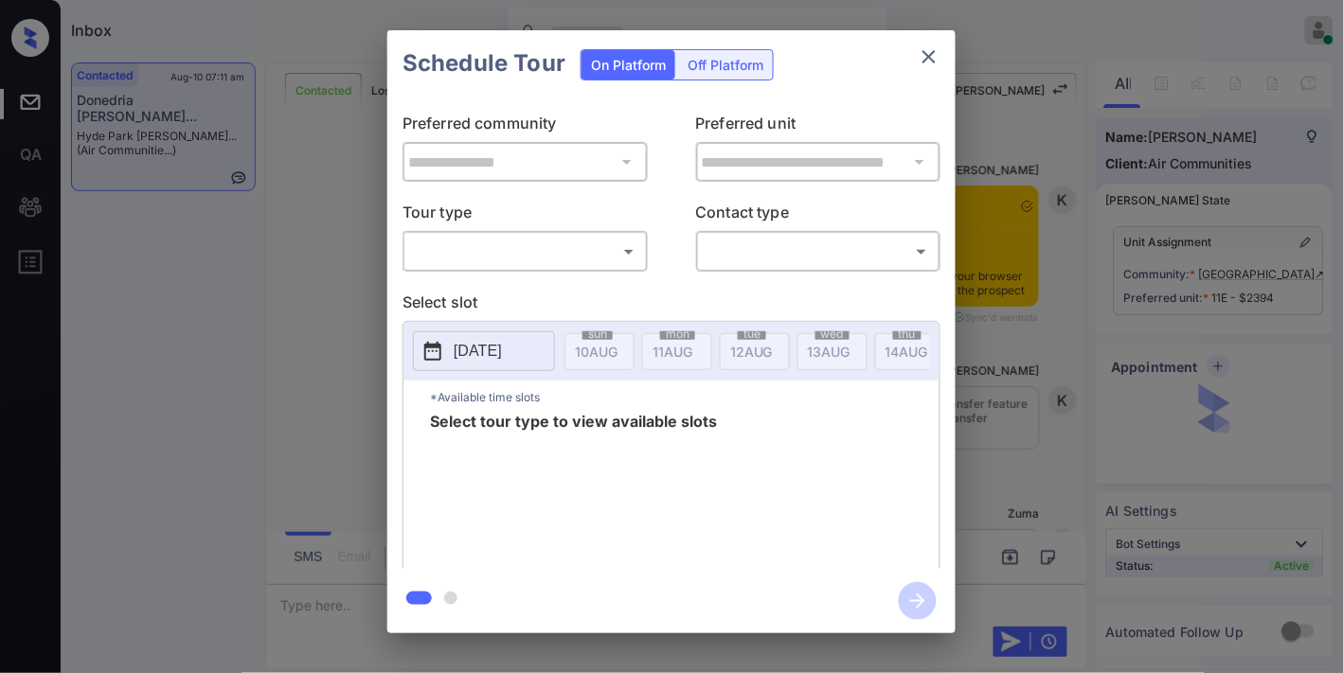
scroll to position [3792, 0]
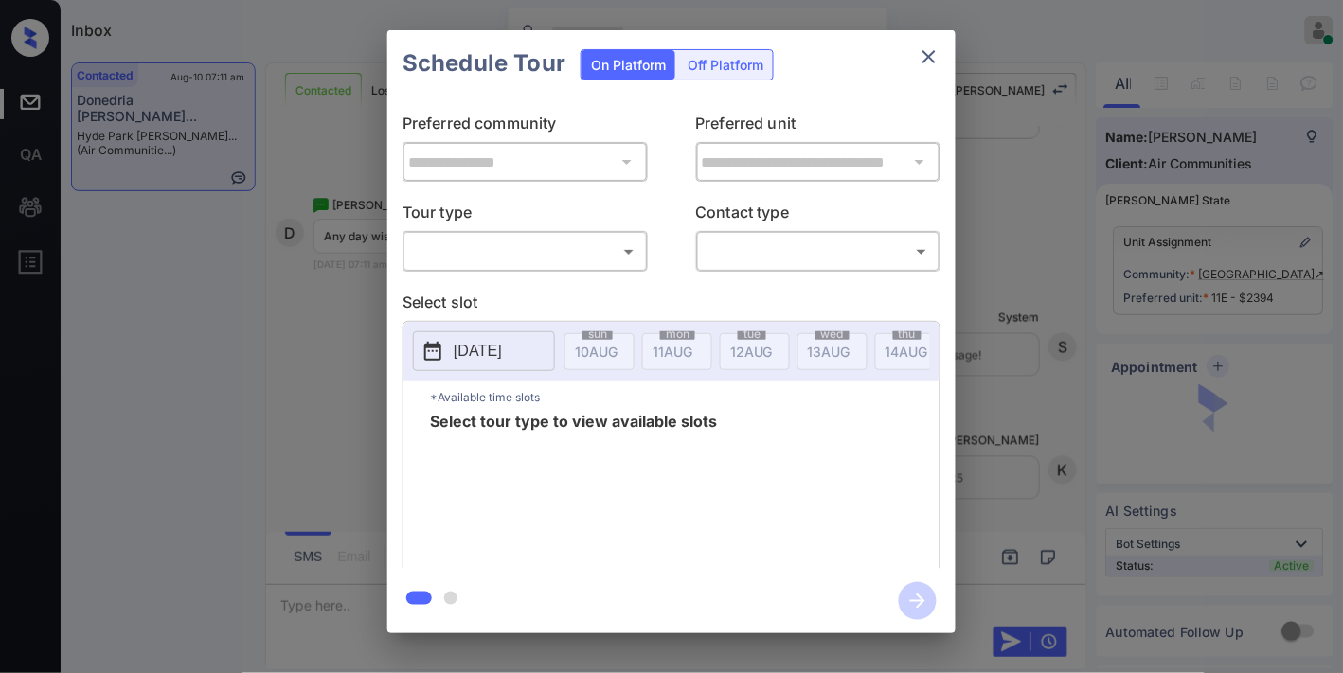
click at [599, 248] on body "Inbox Samantha Soliven Online Set yourself offline Set yourself on break Profil…" at bounding box center [671, 336] width 1343 height 673
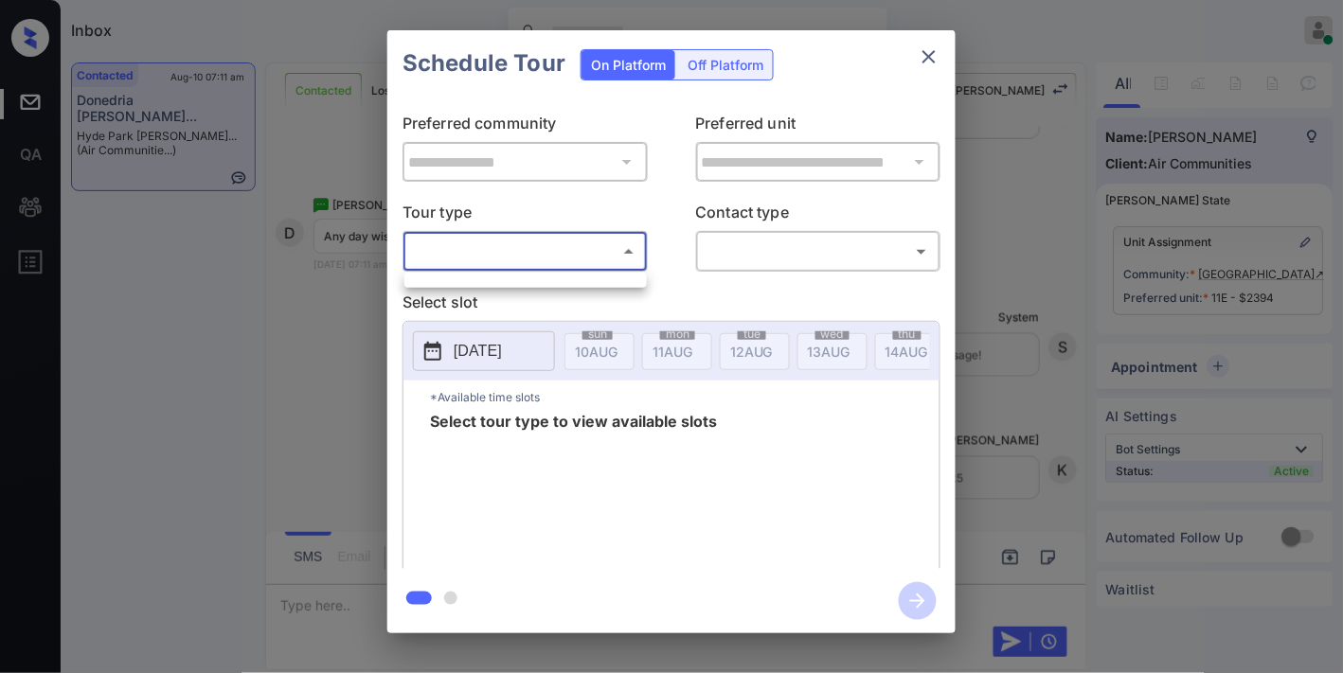
click at [588, 295] on div at bounding box center [671, 336] width 1343 height 673
click at [618, 256] on body "Inbox Samantha Soliven Online Set yourself offline Set yourself on break Profil…" at bounding box center [671, 336] width 1343 height 673
click at [234, 61] on div at bounding box center [671, 336] width 1343 height 673
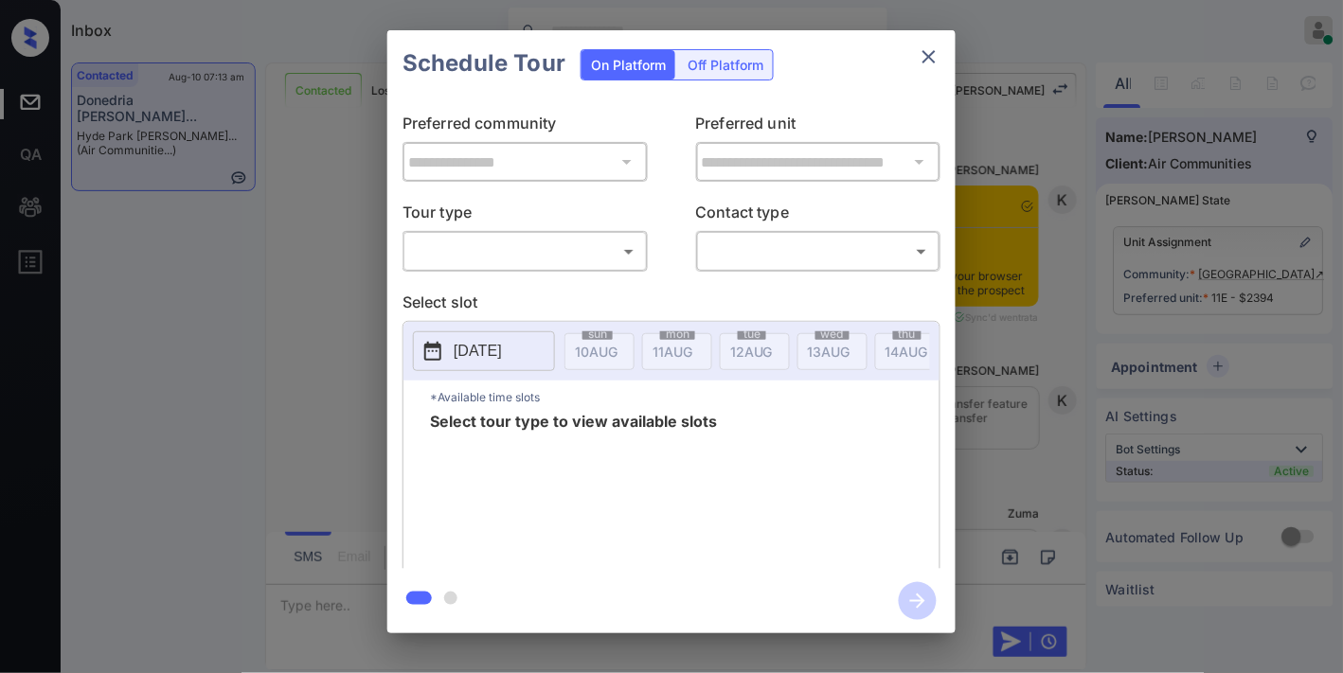
click at [472, 248] on body "Inbox [PERSON_NAME] Online Set yourself offline Set yourself on break Profile S…" at bounding box center [671, 336] width 1343 height 673
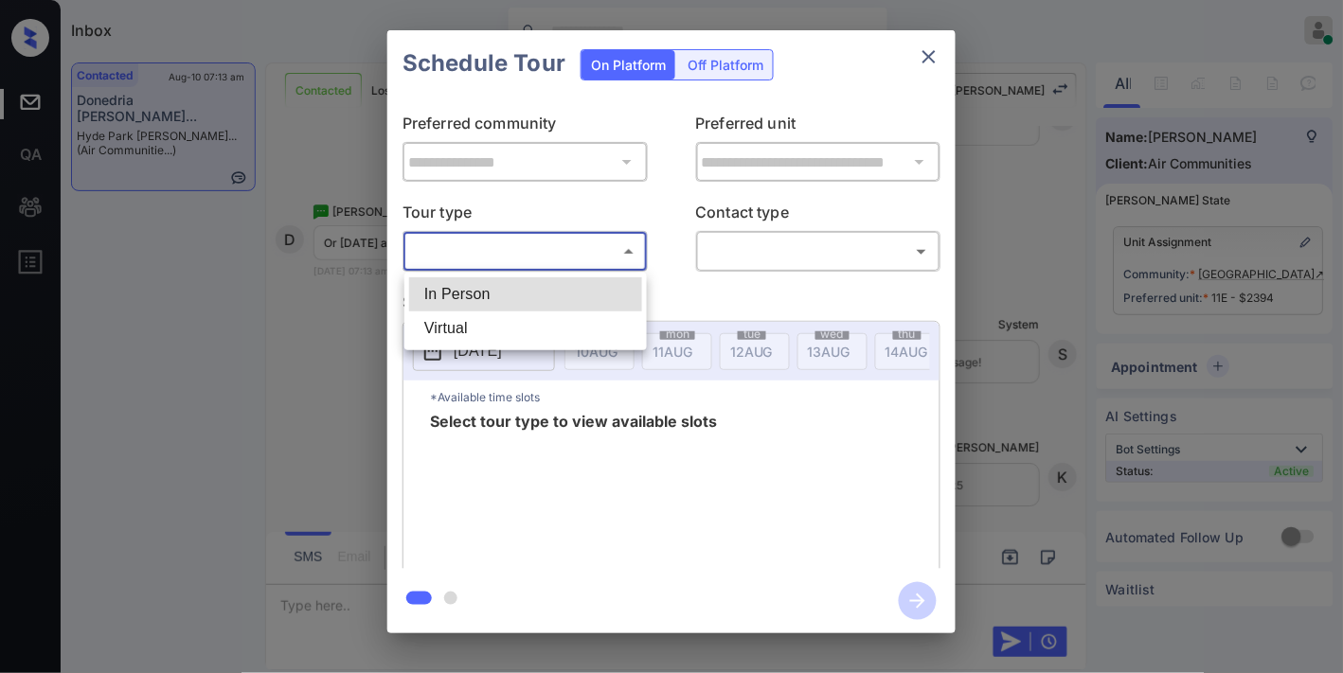
click at [518, 304] on li "In Person" at bounding box center [525, 294] width 233 height 34
type input "********"
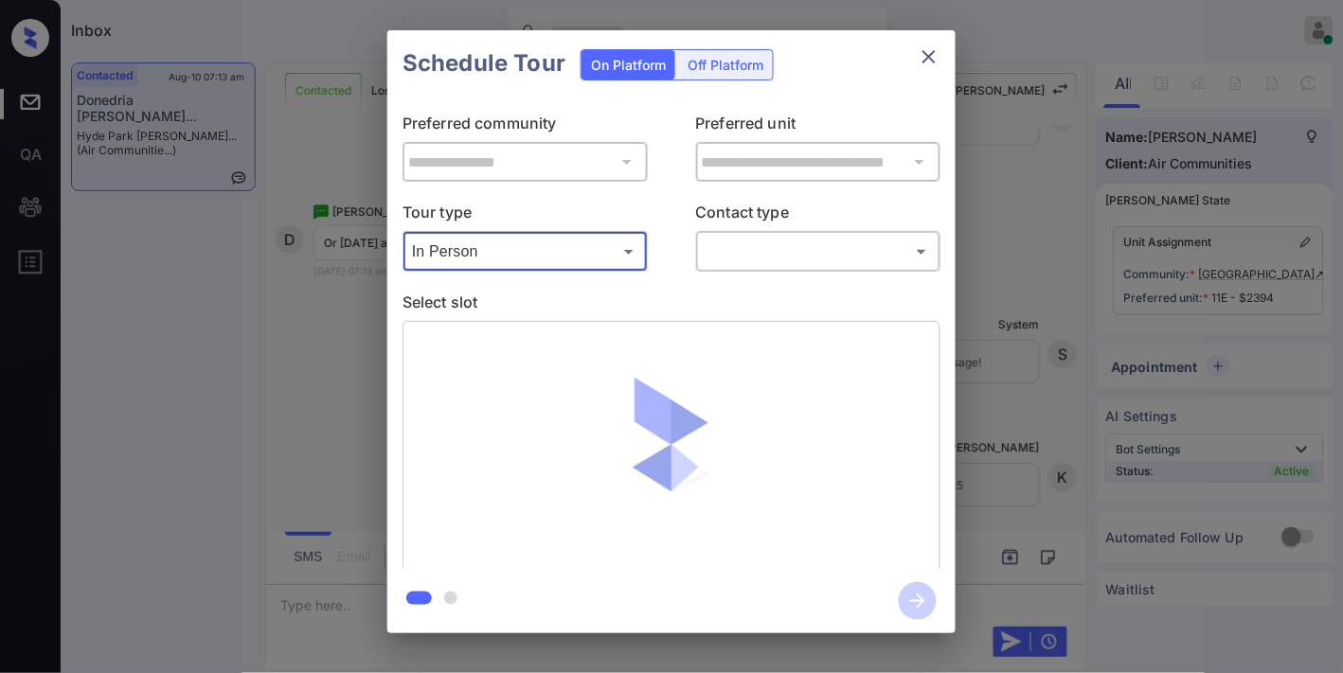
click at [819, 243] on body "Inbox [PERSON_NAME] Online Set yourself offline Set yourself on break Profile S…" at bounding box center [671, 336] width 1343 height 673
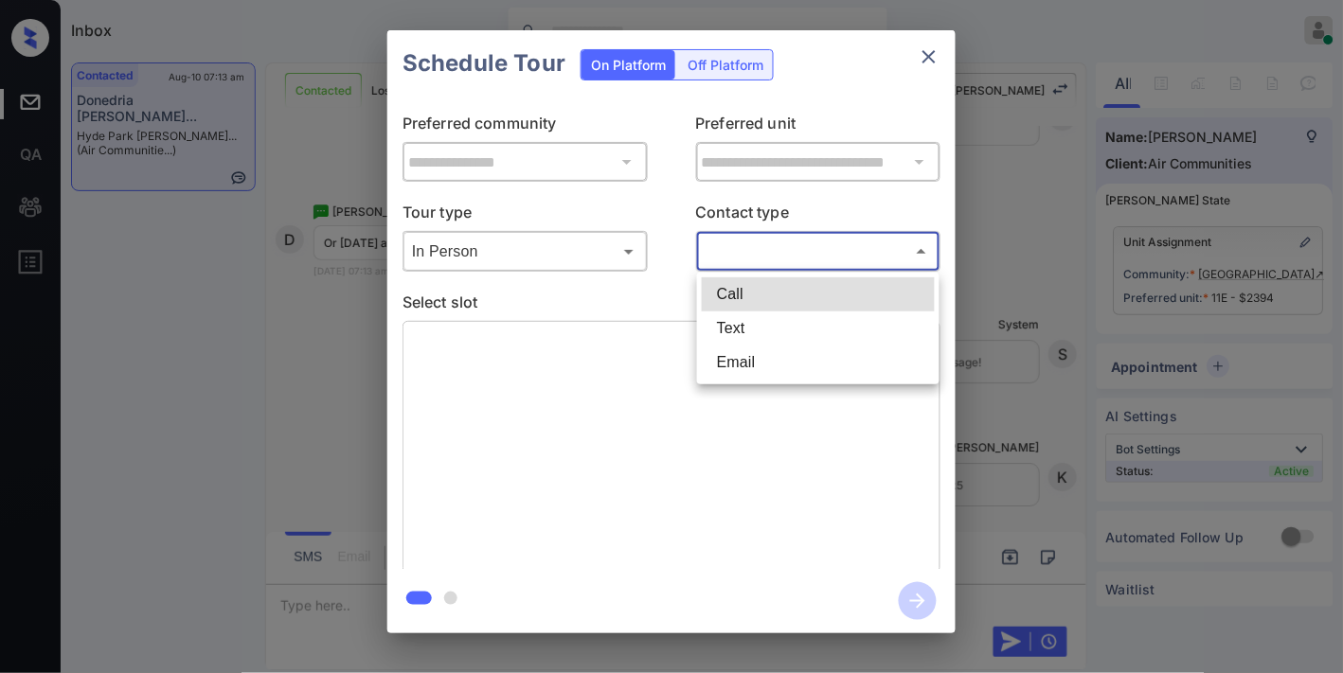
click at [777, 329] on li "Text" at bounding box center [818, 329] width 233 height 34
type input "****"
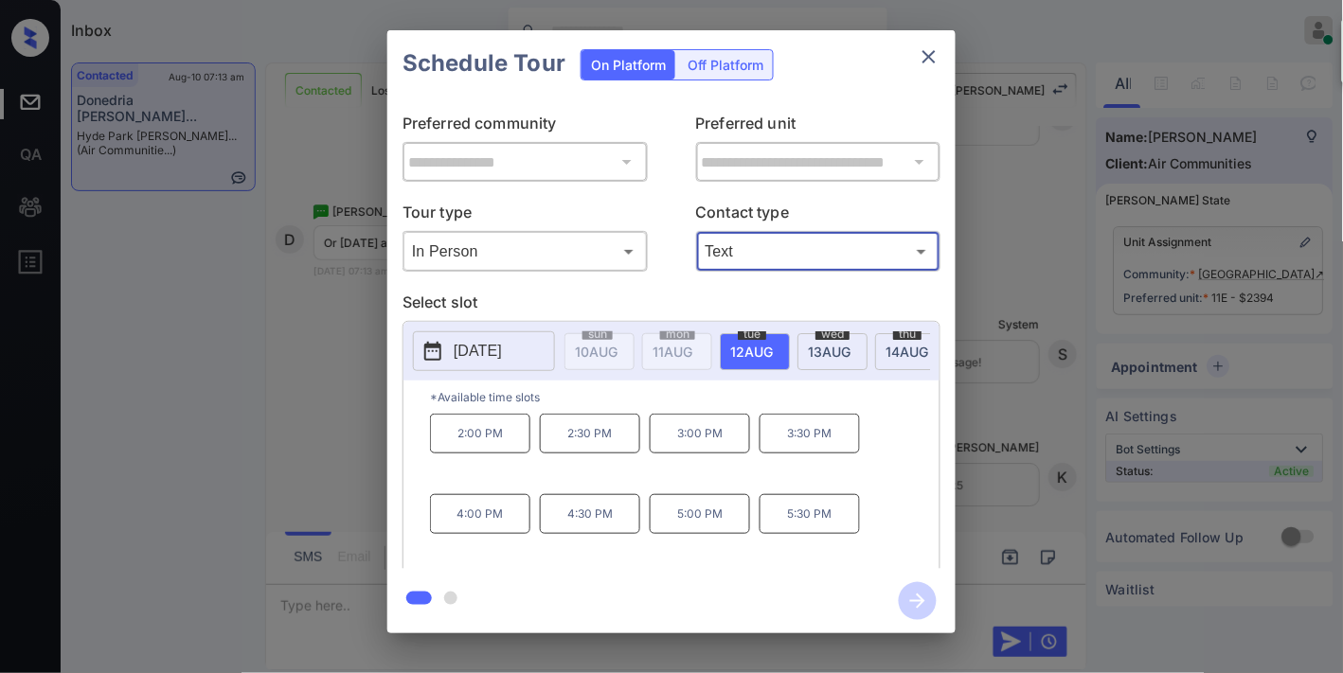
click at [813, 525] on p "5:30 PM" at bounding box center [810, 514] width 100 height 40
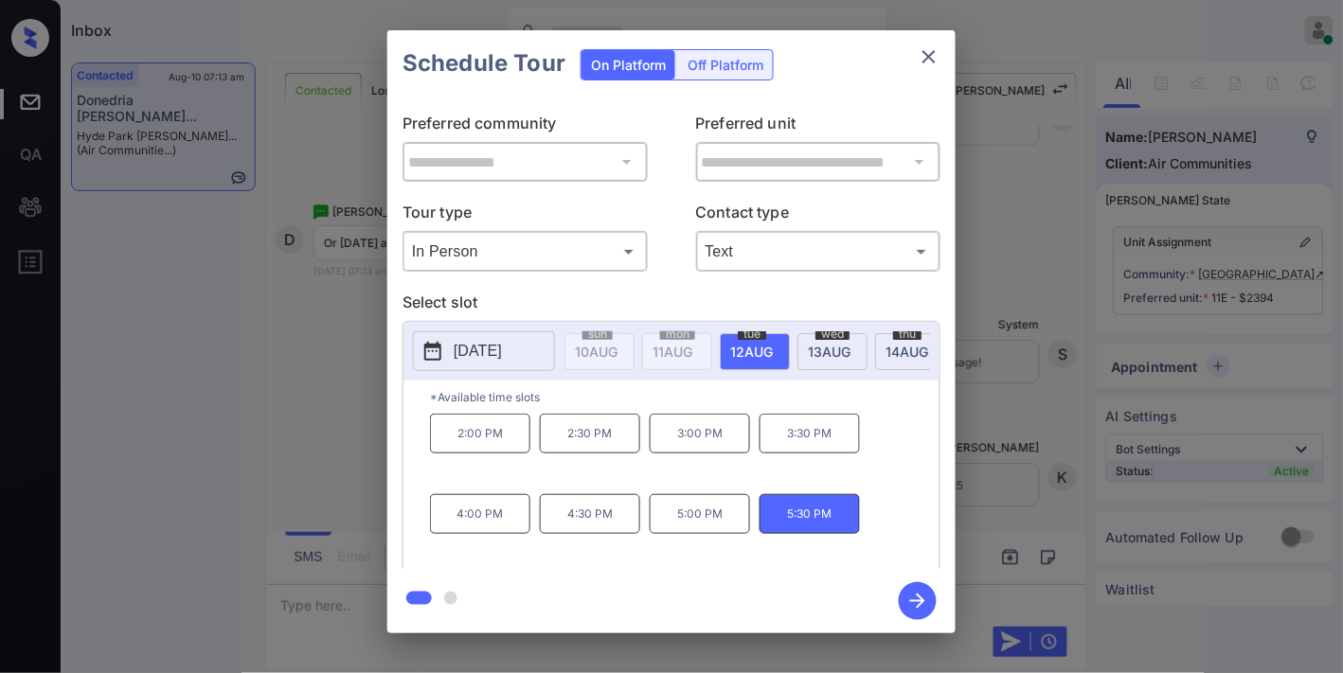
click at [492, 353] on p "[DATE]" at bounding box center [478, 351] width 48 height 23
click at [926, 61] on icon "close" at bounding box center [929, 56] width 23 height 23
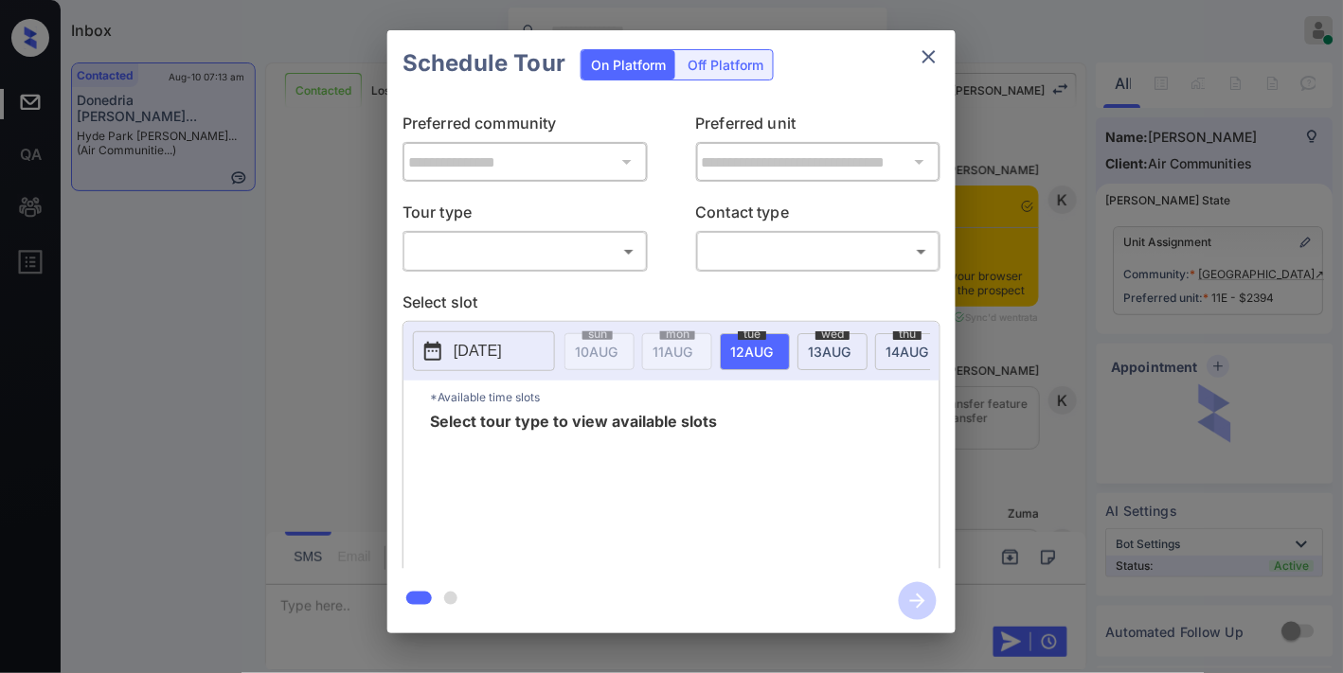
scroll to position [4319, 0]
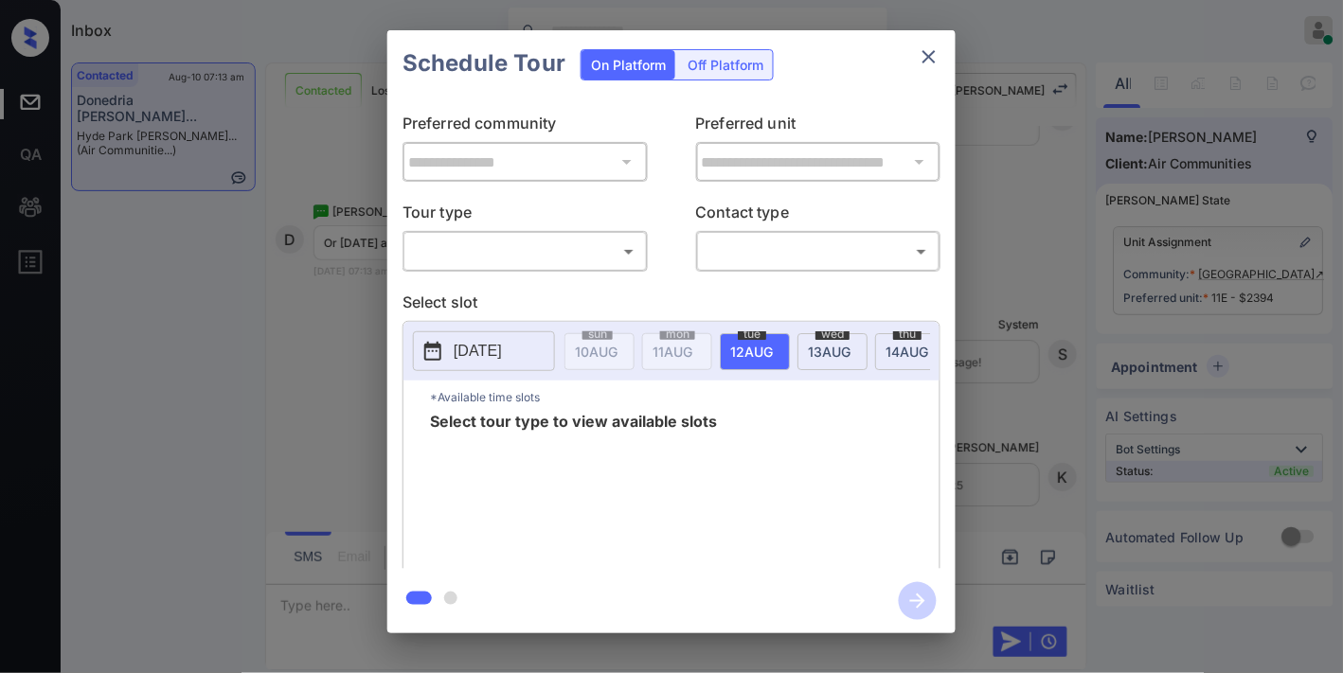
click at [504, 262] on body "Inbox [PERSON_NAME] Online Set yourself offline Set yourself on break Profile S…" at bounding box center [671, 336] width 1343 height 673
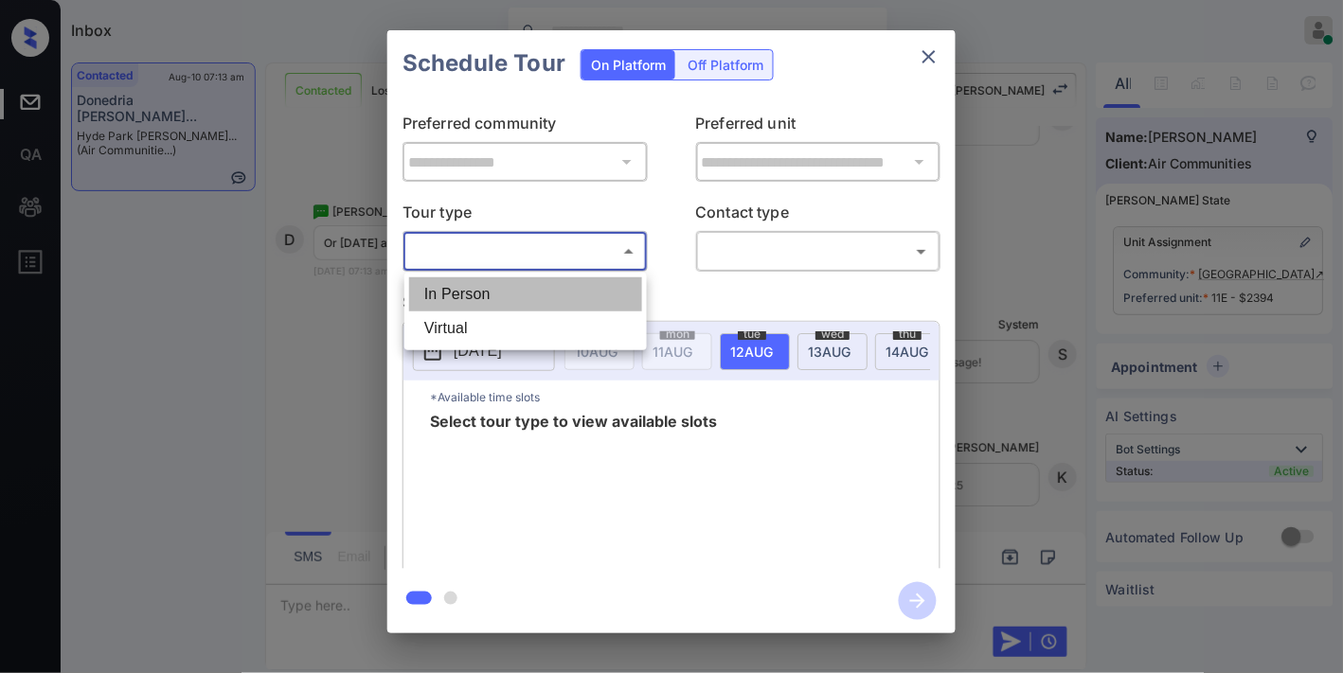
click at [511, 294] on li "In Person" at bounding box center [525, 294] width 233 height 34
type input "********"
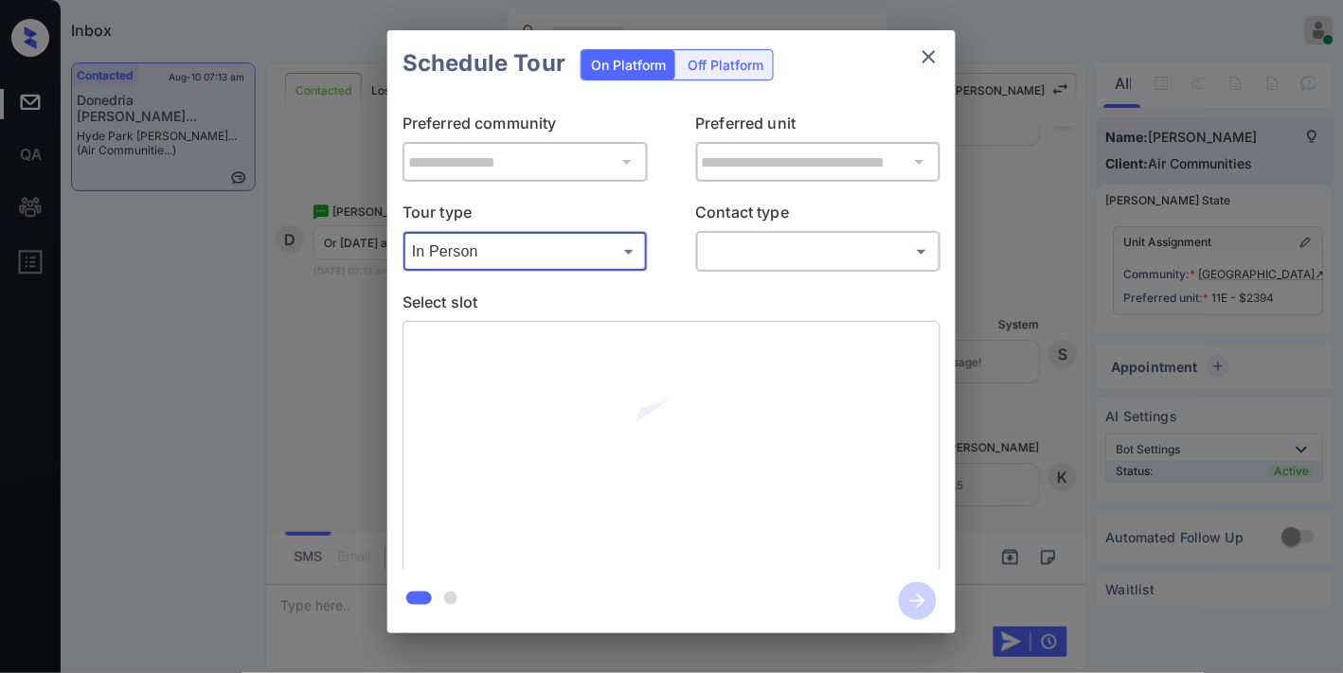
click at [817, 253] on body "Inbox [PERSON_NAME] Online Set yourself offline Set yourself on break Profile S…" at bounding box center [671, 336] width 1343 height 673
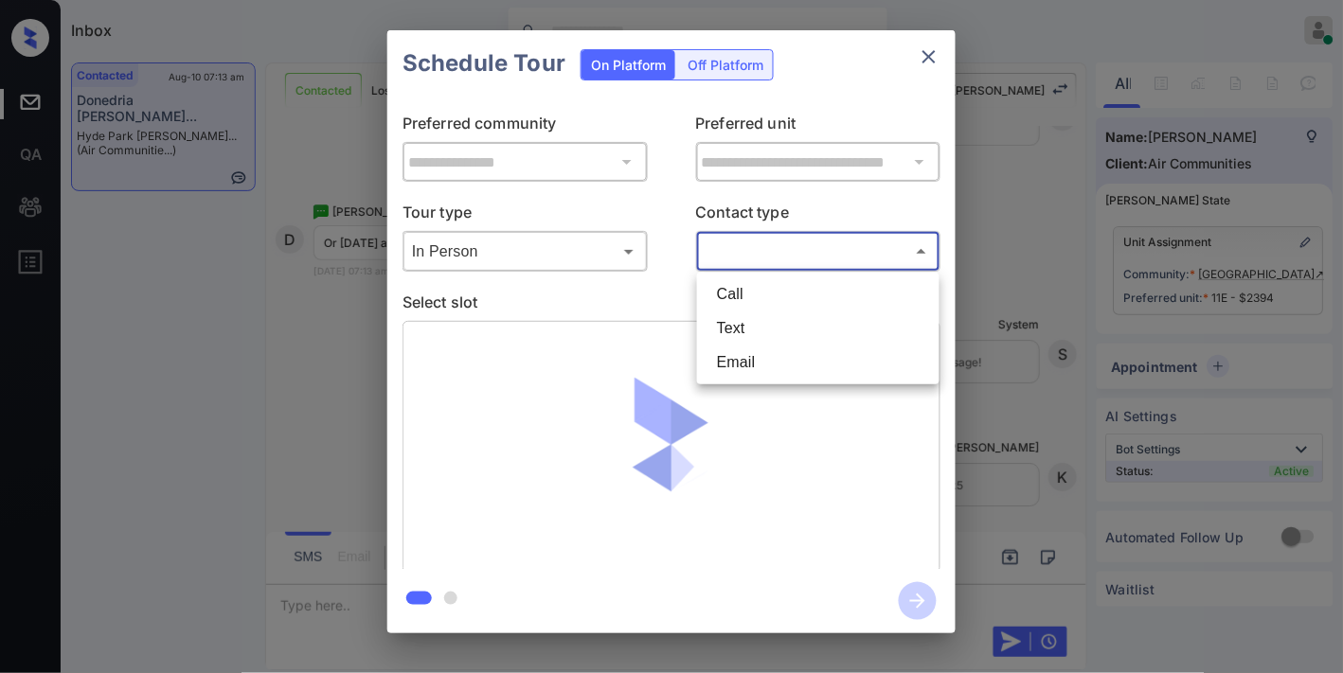
click at [781, 332] on li "Text" at bounding box center [818, 329] width 233 height 34
type input "****"
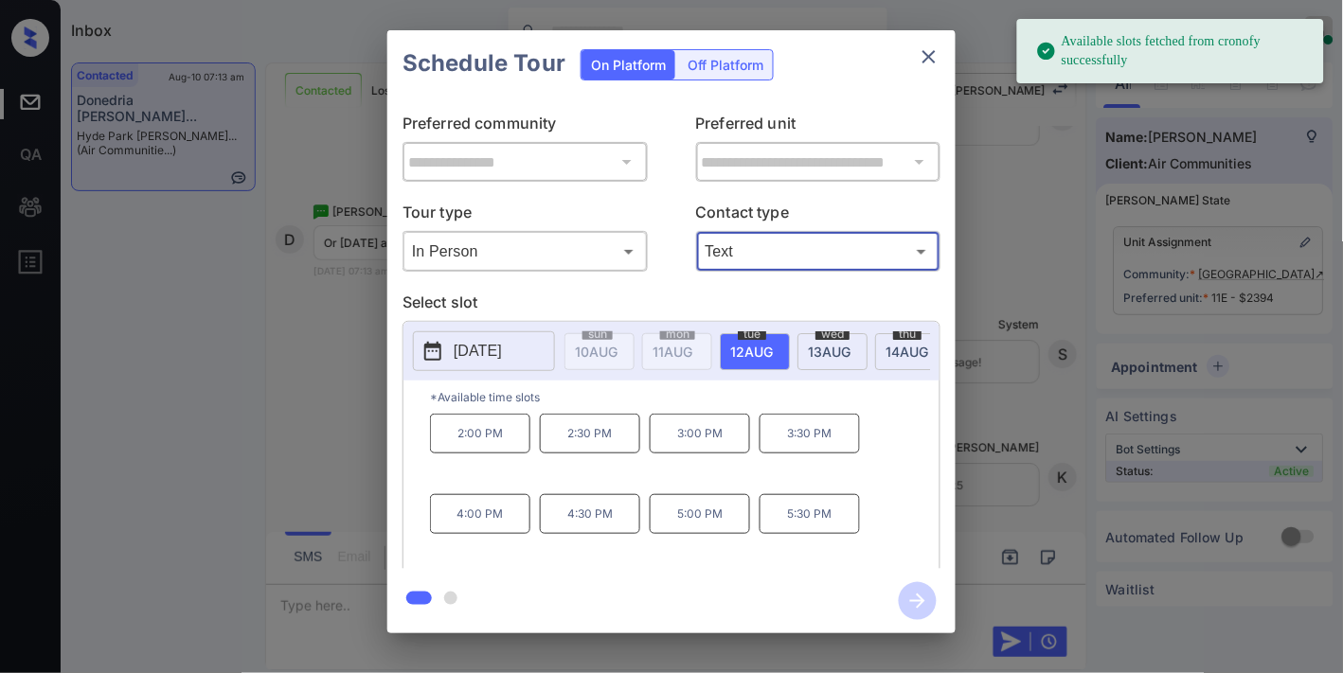
click at [493, 447] on p "2:00 PM" at bounding box center [480, 434] width 100 height 40
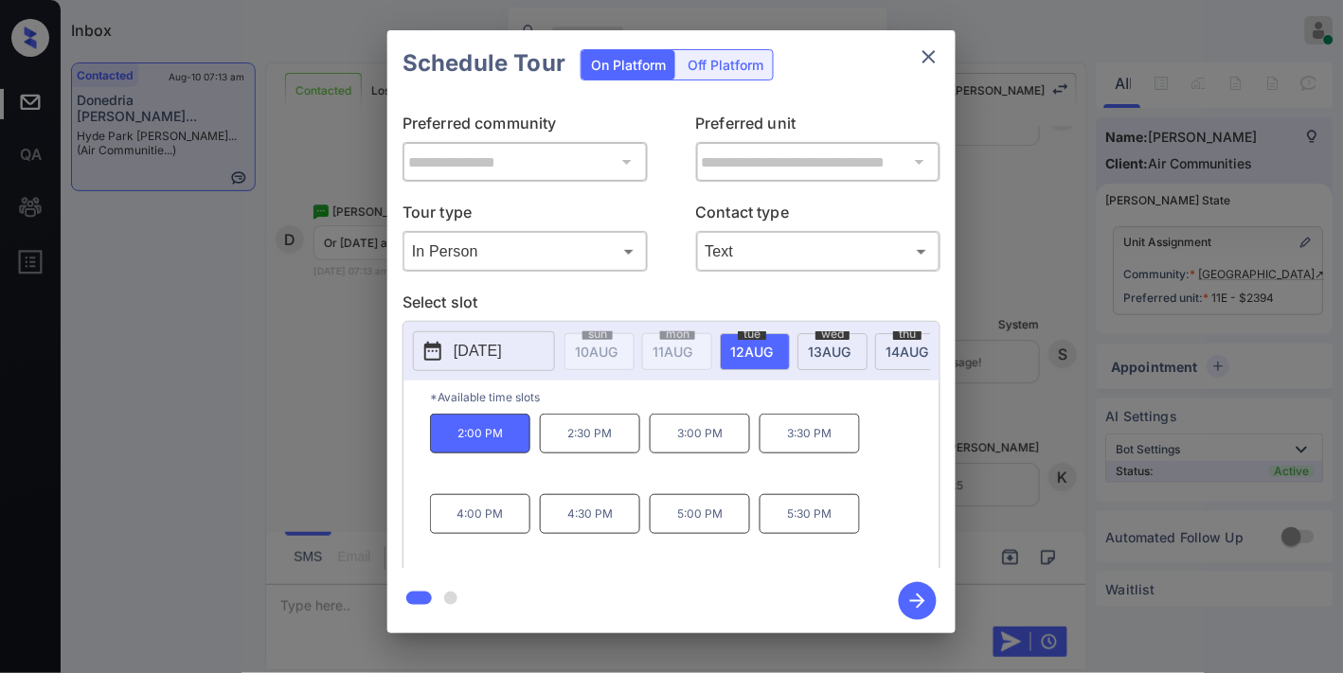
click at [799, 534] on p "5:30 PM" at bounding box center [810, 514] width 100 height 40
click at [920, 602] on icon "button" at bounding box center [918, 601] width 38 height 38
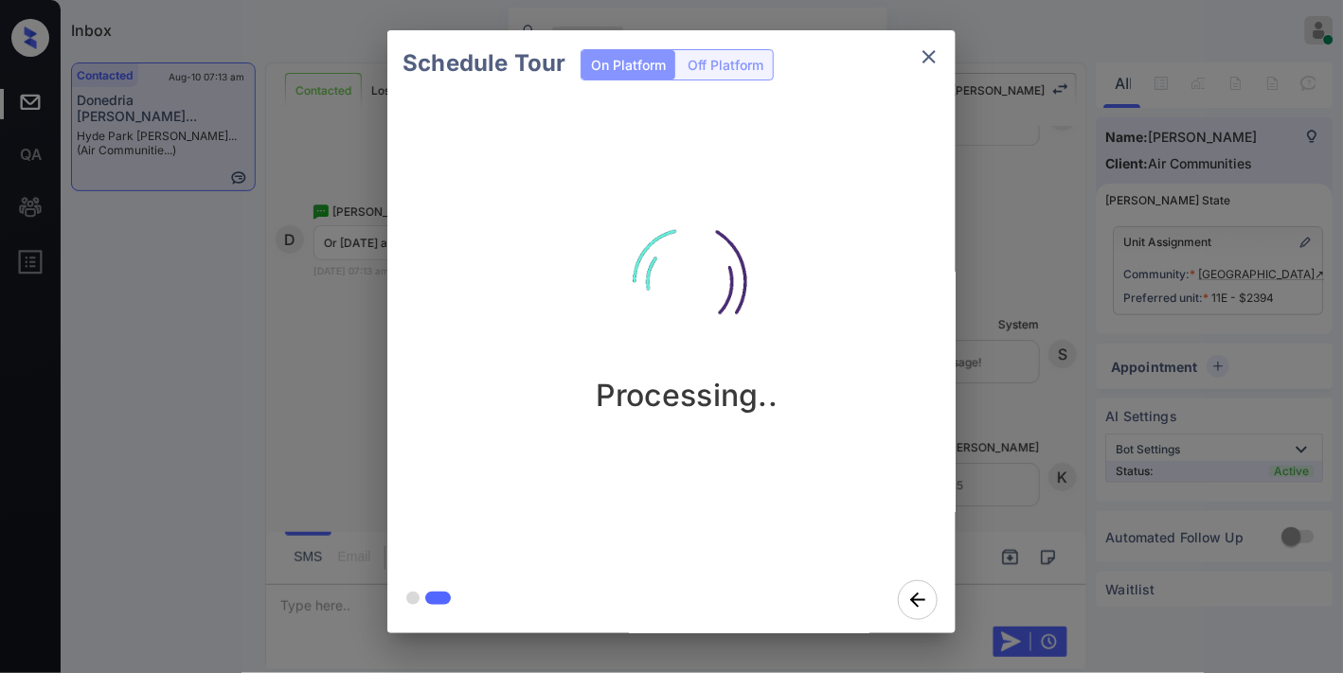
scroll to position [4752, 0]
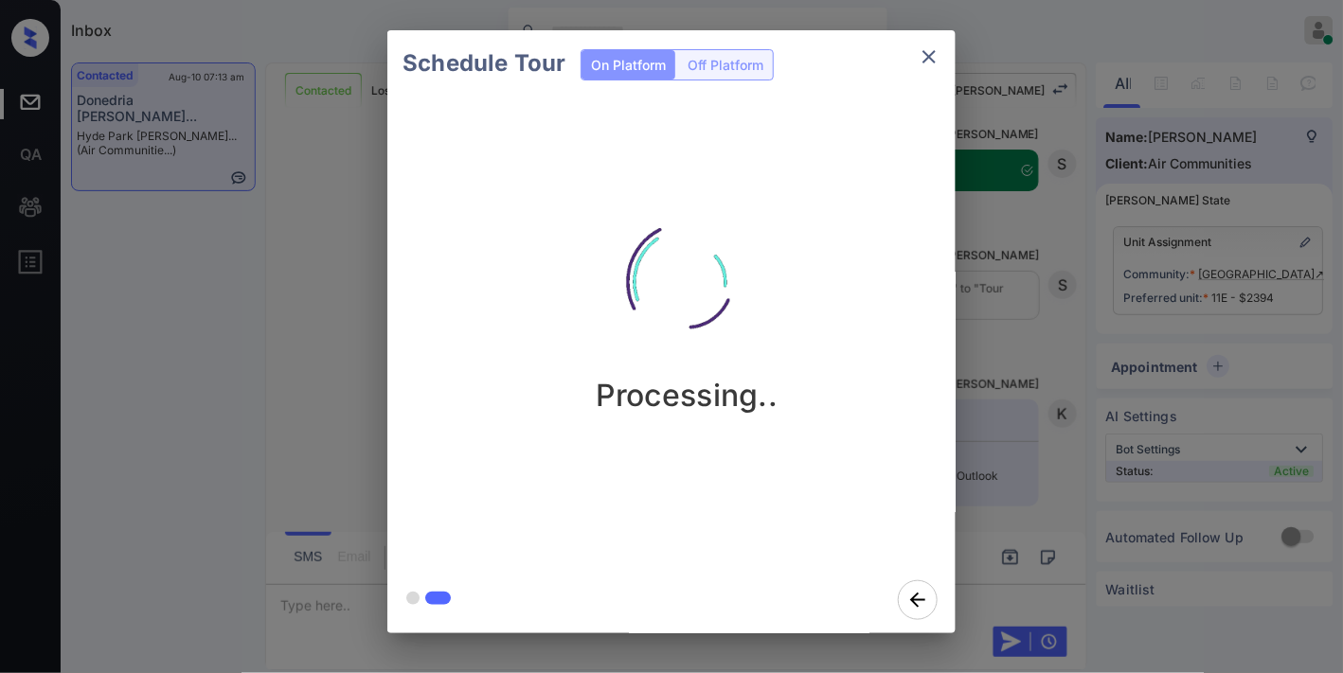
click at [742, 223] on img at bounding box center [686, 282] width 189 height 189
click at [932, 53] on icon "close" at bounding box center [928, 56] width 13 height 13
